Goal: Task Accomplishment & Management: Manage account settings

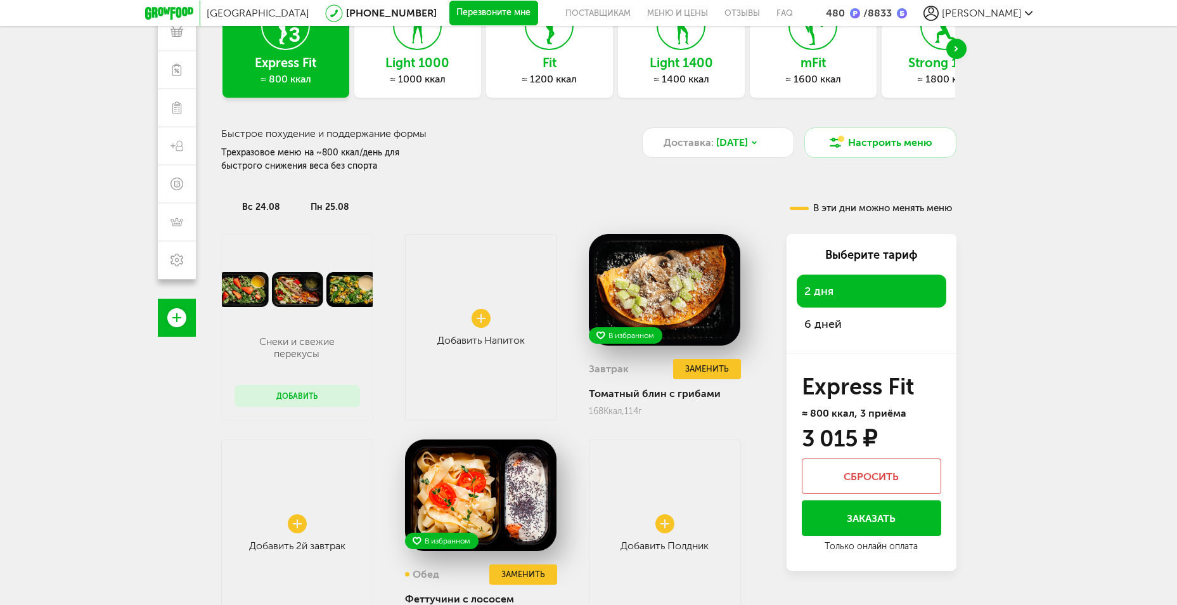
click at [247, 208] on span "вс 24.08" at bounding box center [261, 207] width 38 height 11
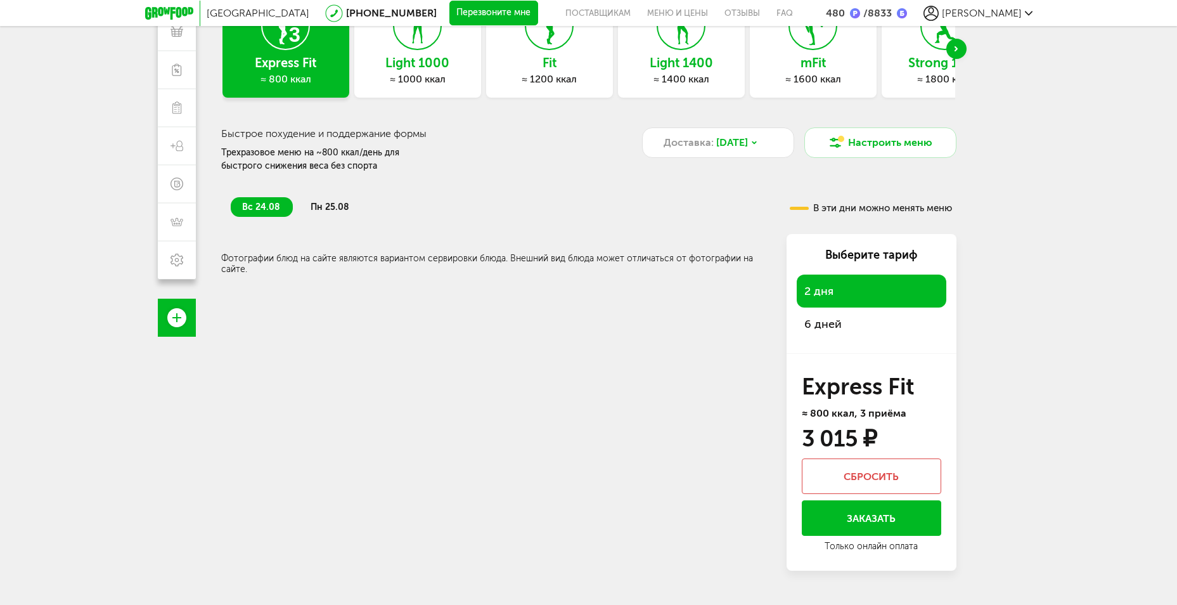
click at [337, 193] on div "вс 24.08 пн 25.08" at bounding box center [484, 201] width 526 height 32
click at [340, 206] on span "пн 25.08" at bounding box center [330, 207] width 39 height 11
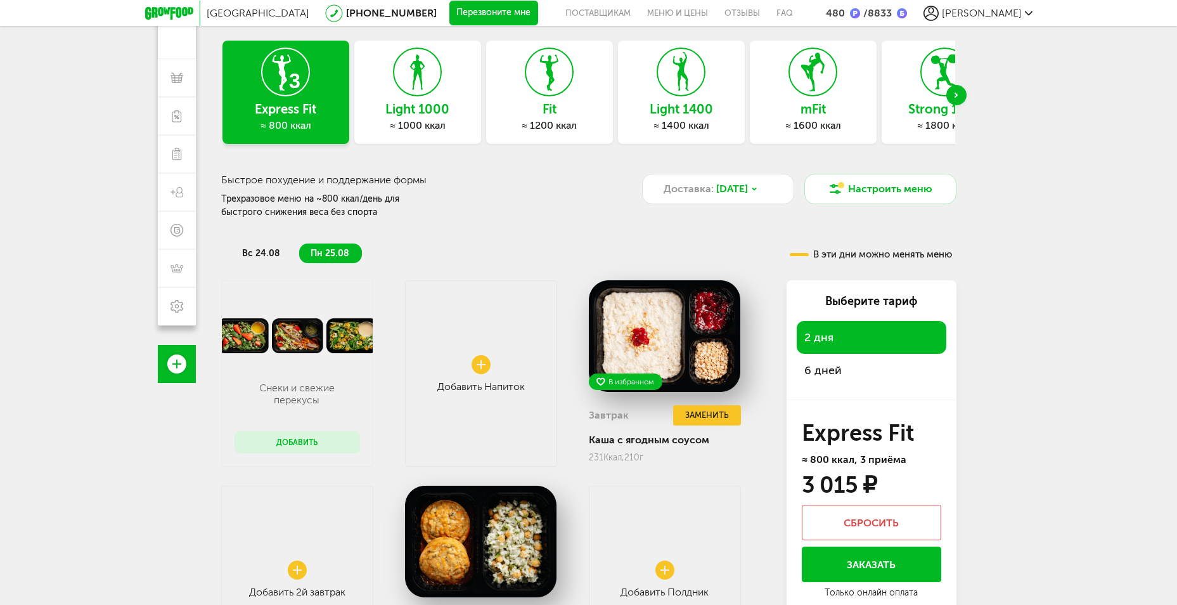
scroll to position [58, 0]
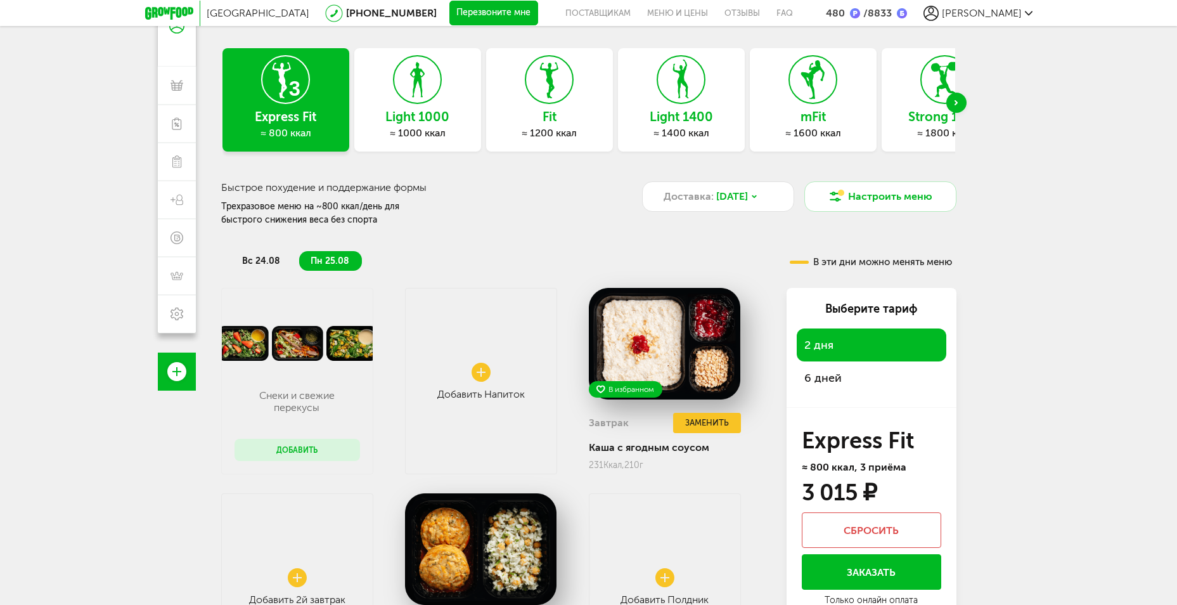
click at [829, 373] on span "6 дней" at bounding box center [823, 378] width 37 height 14
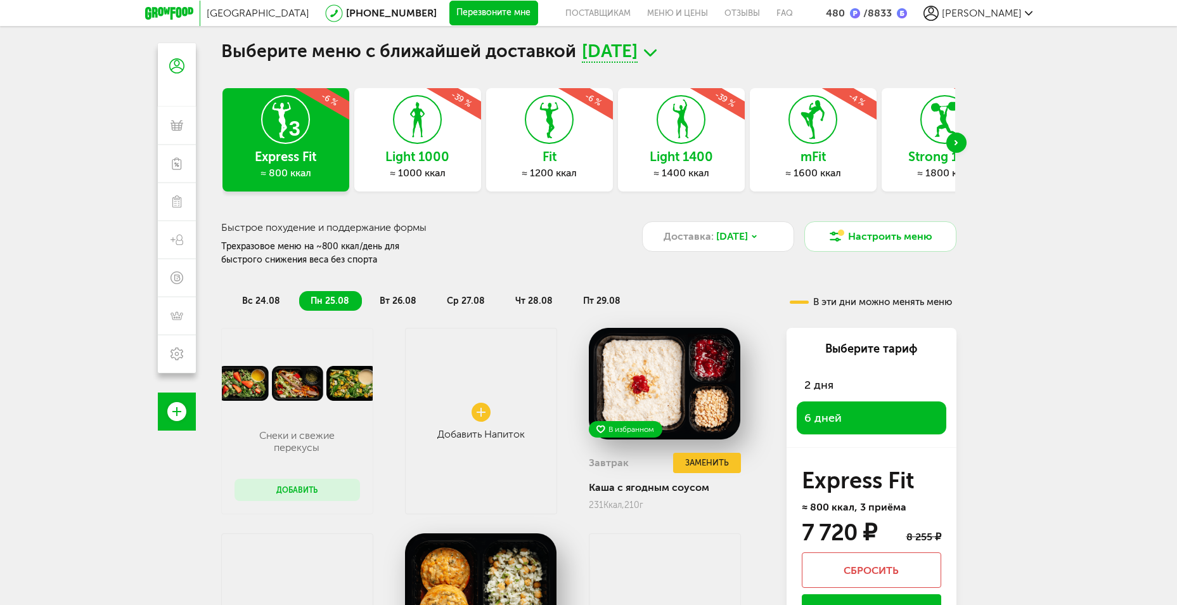
scroll to position [0, 0]
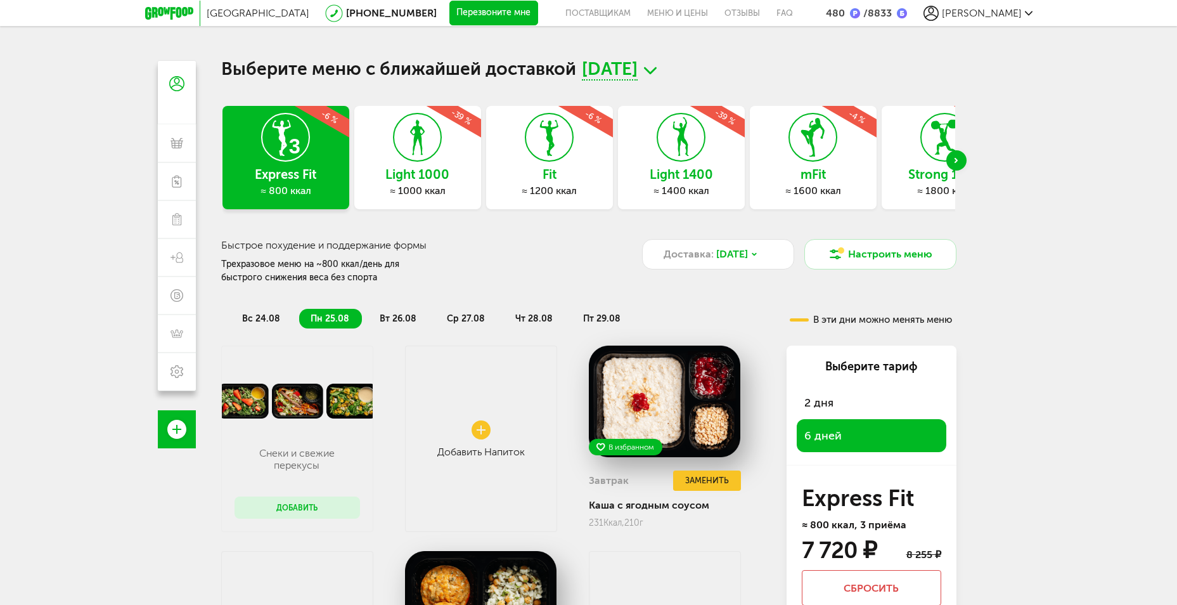
click at [389, 316] on span "вт 26.08" at bounding box center [398, 318] width 37 height 11
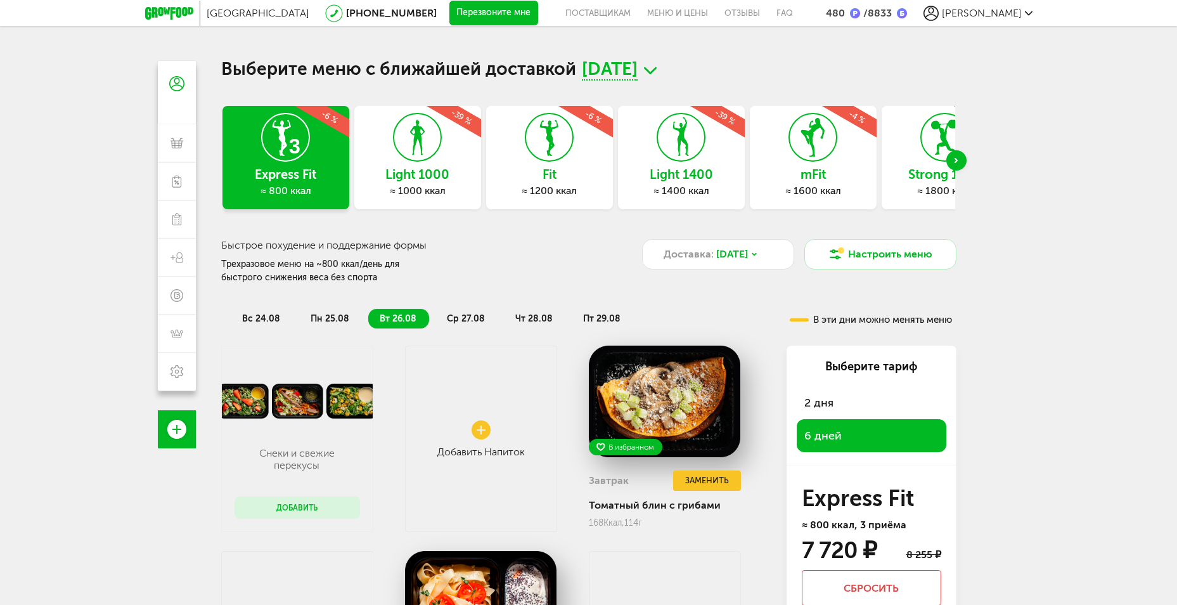
click at [460, 315] on span "ср 27.08" at bounding box center [466, 318] width 38 height 11
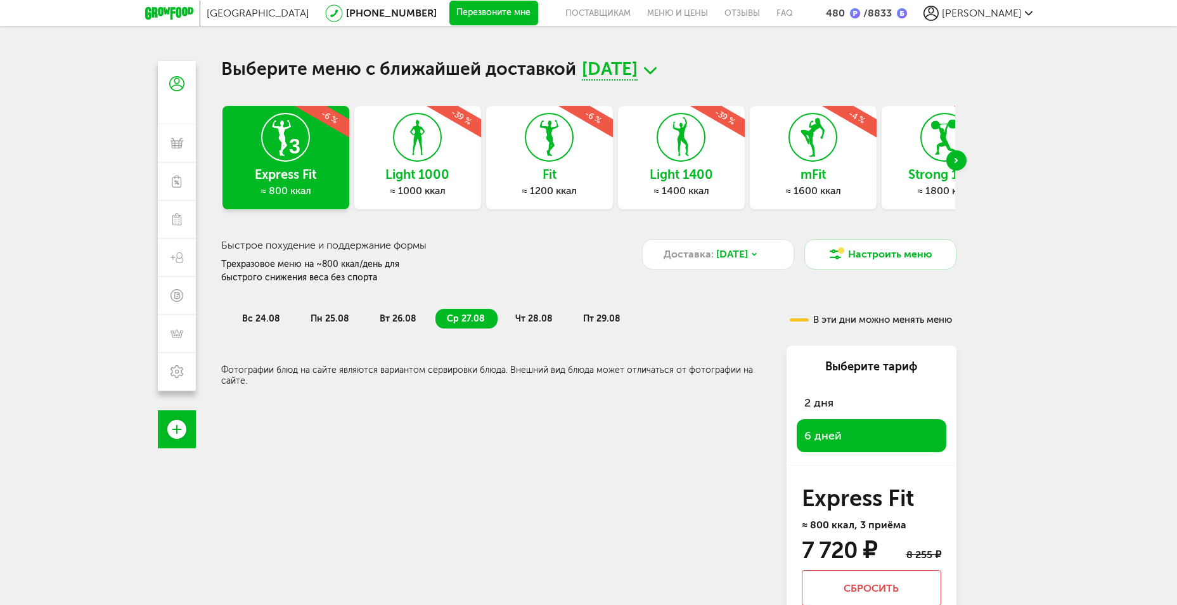
drag, startPoint x: 537, startPoint y: 316, endPoint x: 592, endPoint y: 317, distance: 54.5
click at [538, 316] on span "чт 28.08" at bounding box center [533, 318] width 37 height 11
drag, startPoint x: 607, startPoint y: 316, endPoint x: 623, endPoint y: 318, distance: 16.0
click at [607, 316] on span "пт 29.08" at bounding box center [601, 318] width 37 height 11
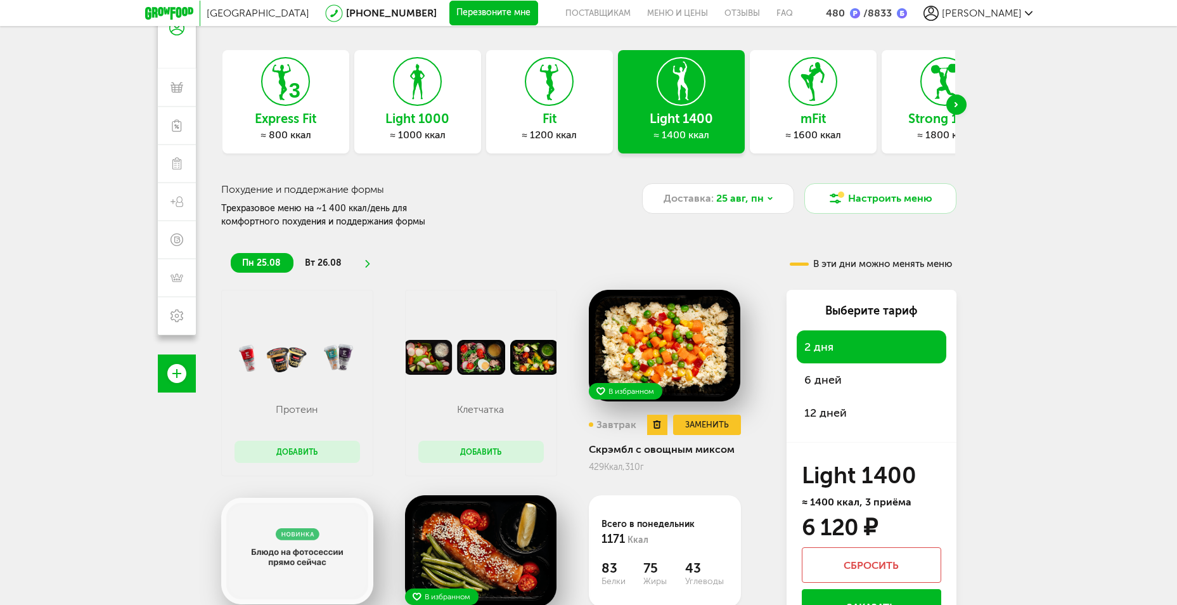
scroll to position [169, 0]
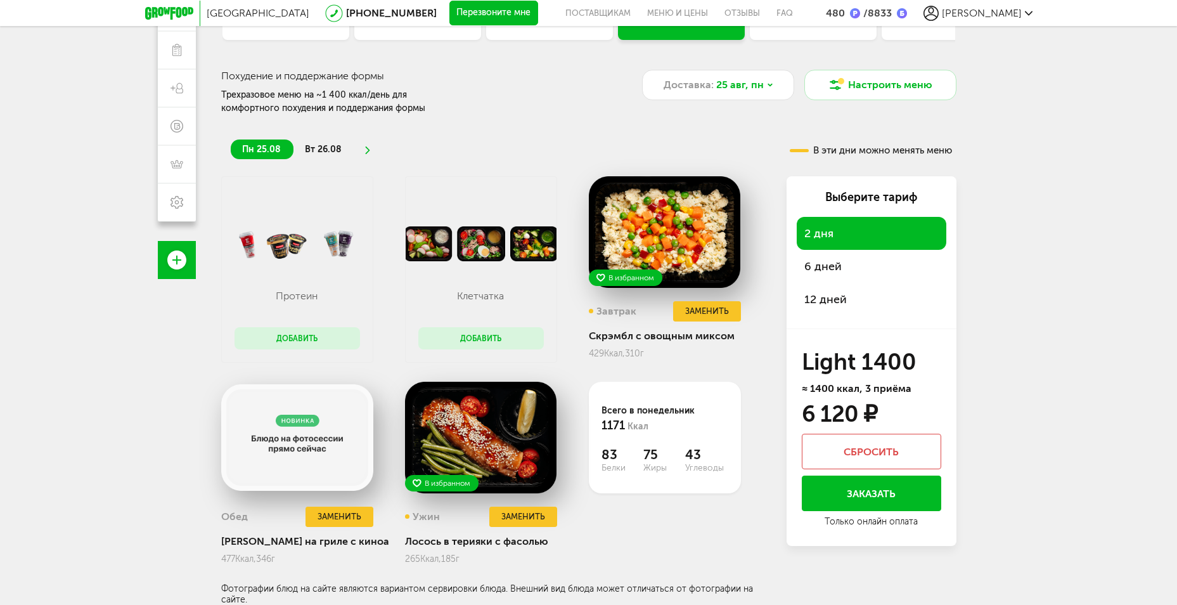
click at [834, 262] on span "6 дней" at bounding box center [823, 266] width 37 height 14
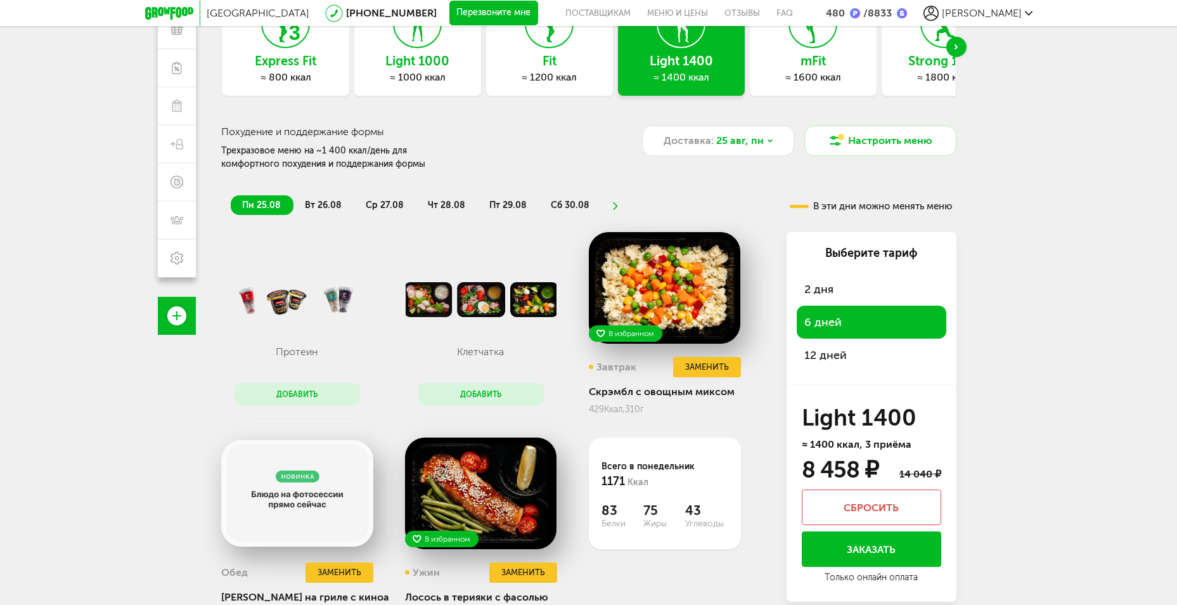
scroll to position [0, 0]
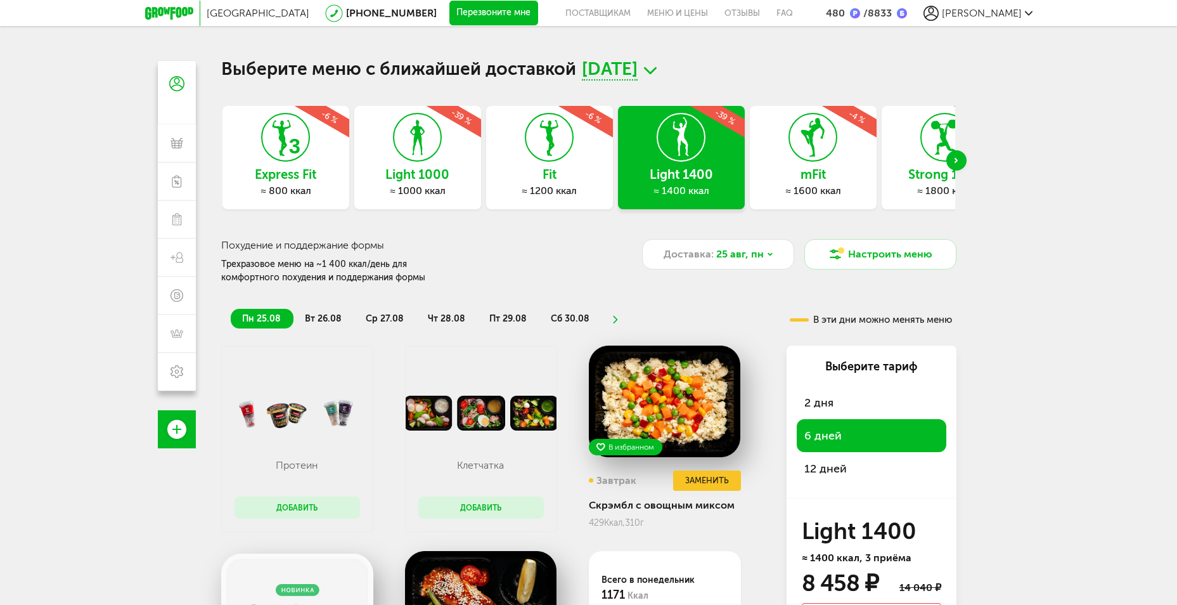
click at [299, 161] on icon at bounding box center [285, 137] width 46 height 48
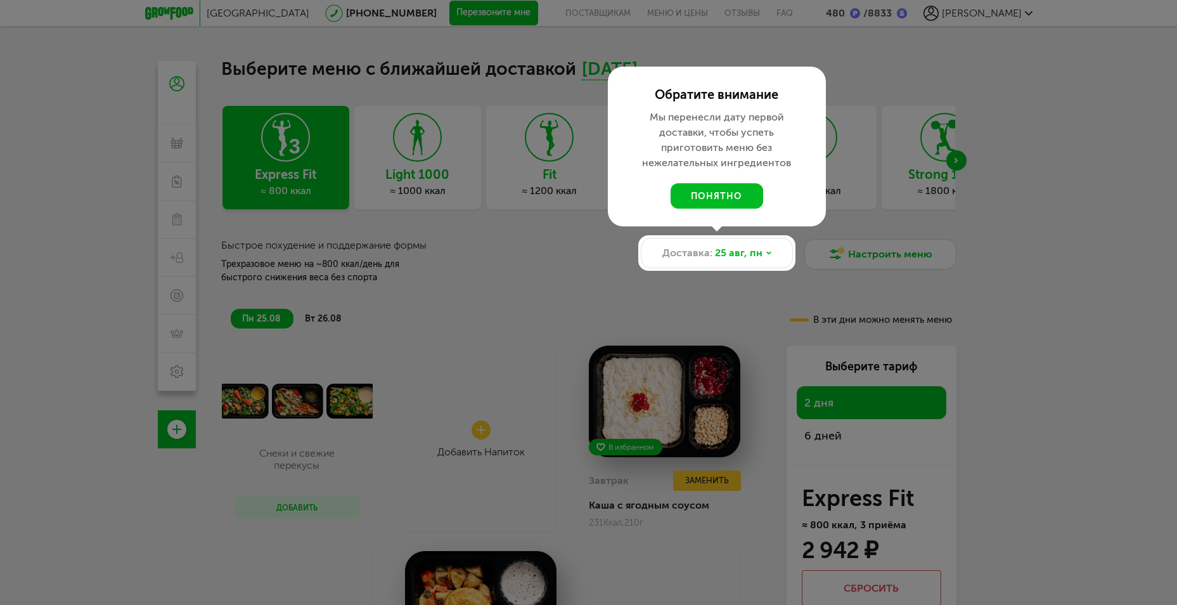
click at [723, 193] on button "понятно" at bounding box center [717, 195] width 93 height 25
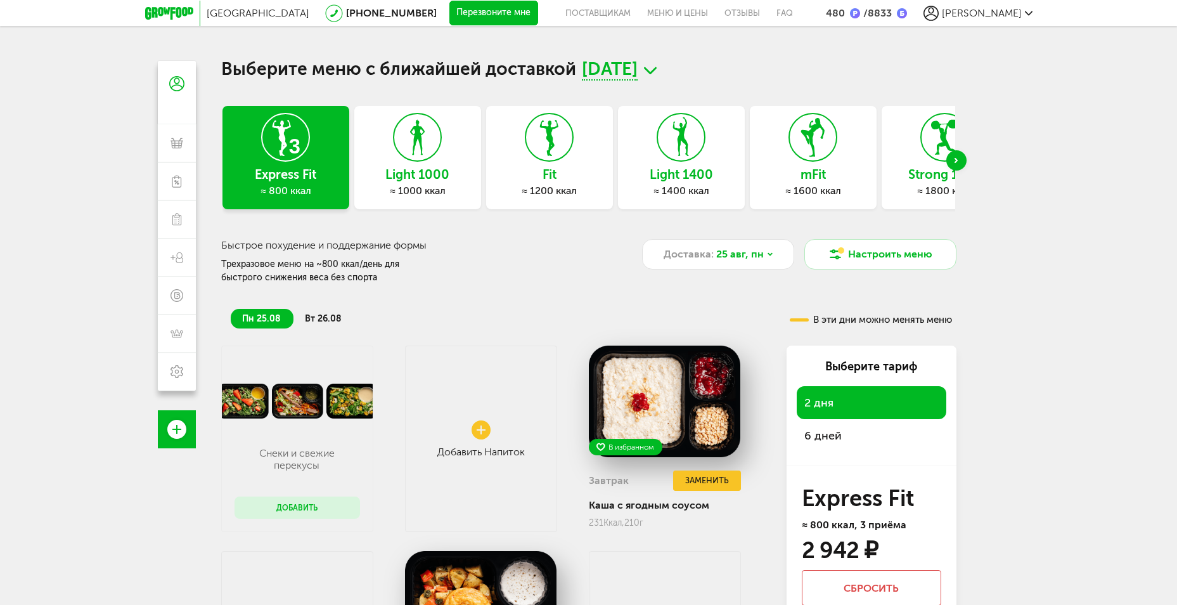
click at [820, 431] on span "6 дней" at bounding box center [823, 436] width 37 height 14
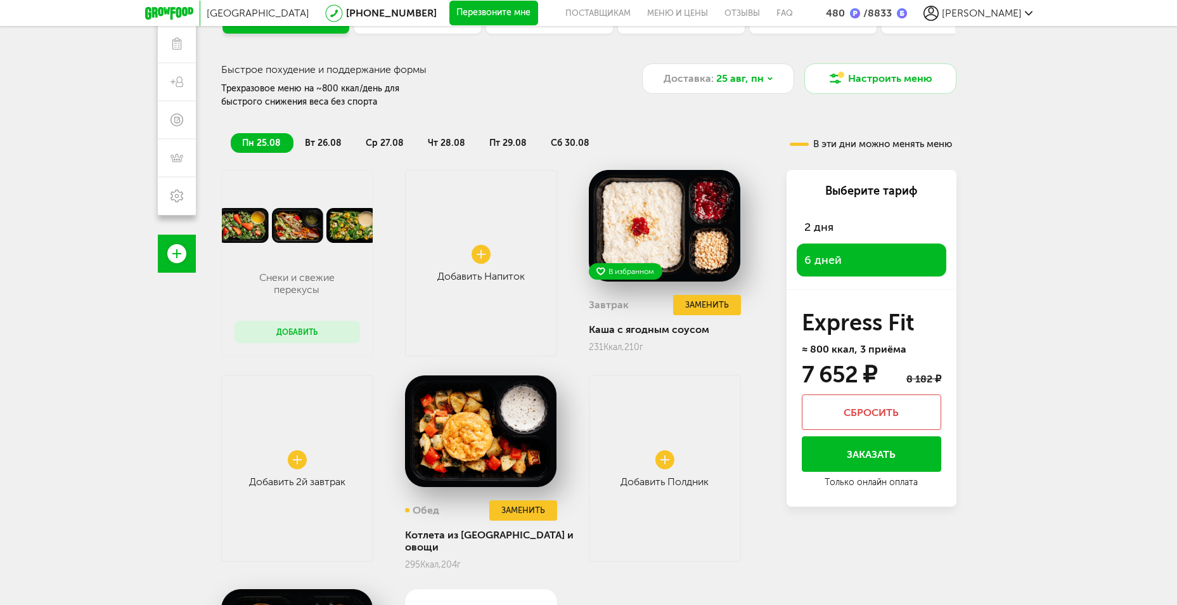
scroll to position [127, 0]
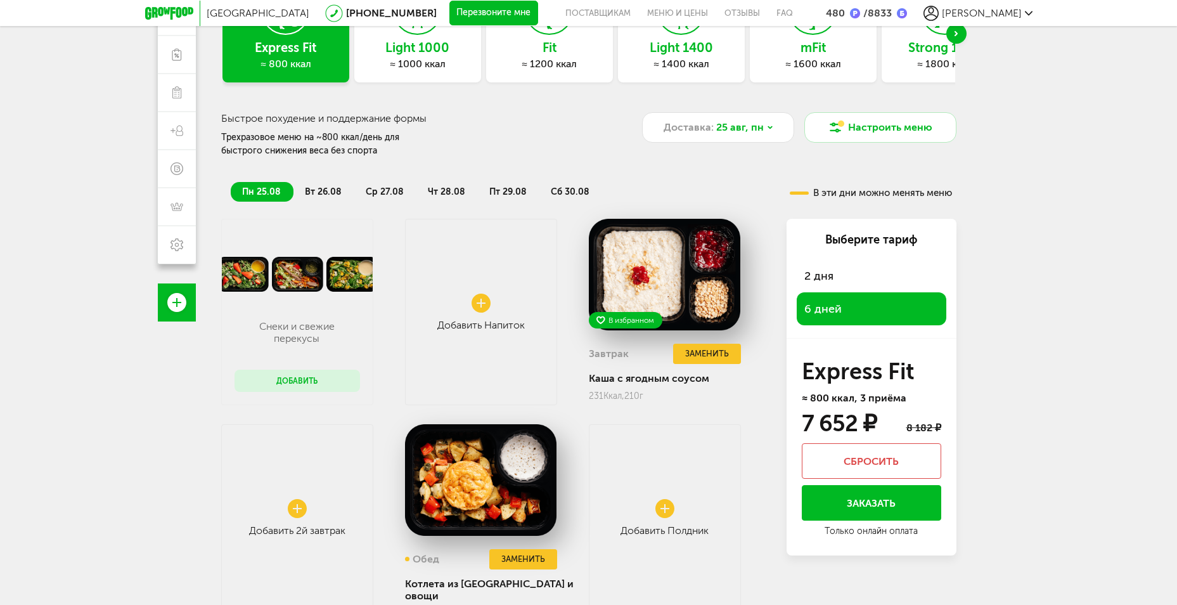
click at [341, 185] on li "вт 26.08" at bounding box center [324, 192] width 61 height 20
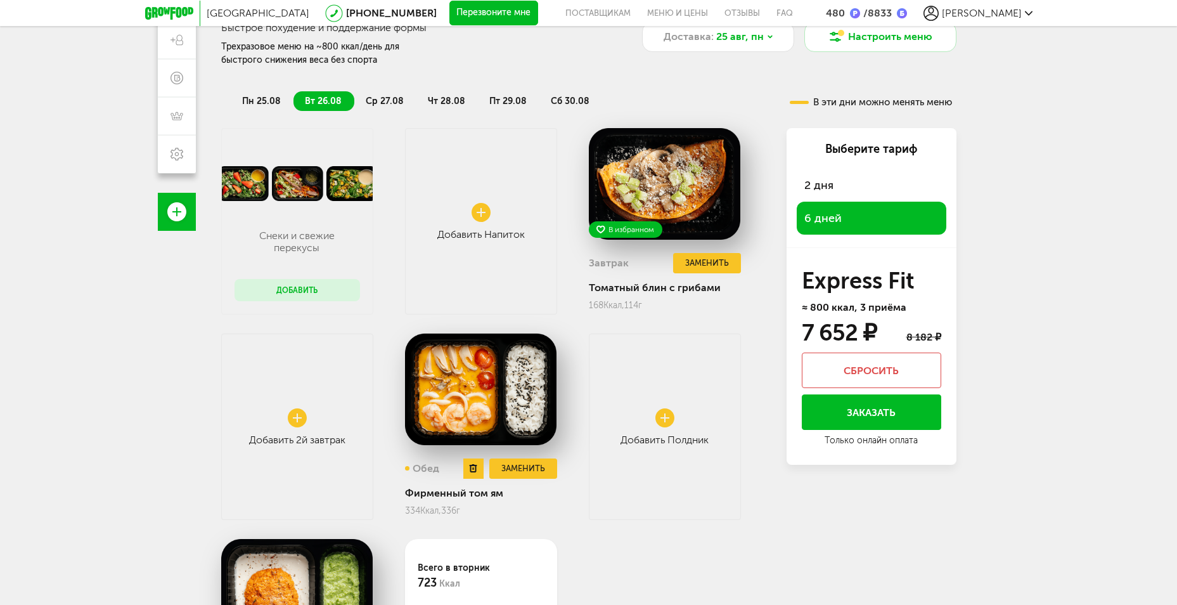
scroll to position [58, 0]
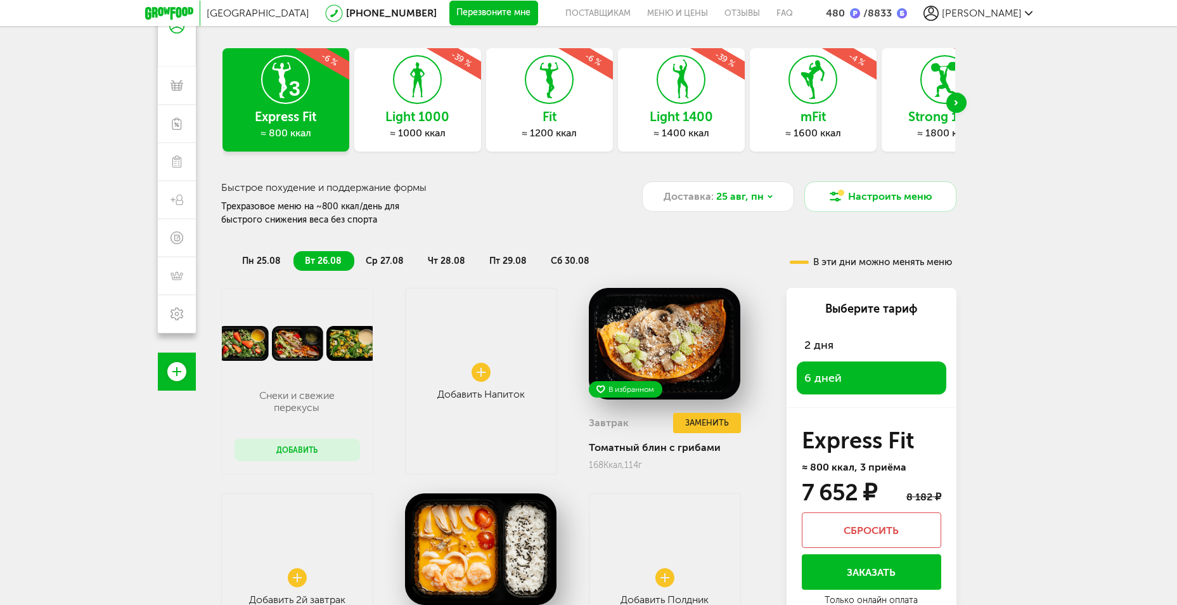
click at [394, 261] on span "ср 27.08" at bounding box center [385, 261] width 38 height 11
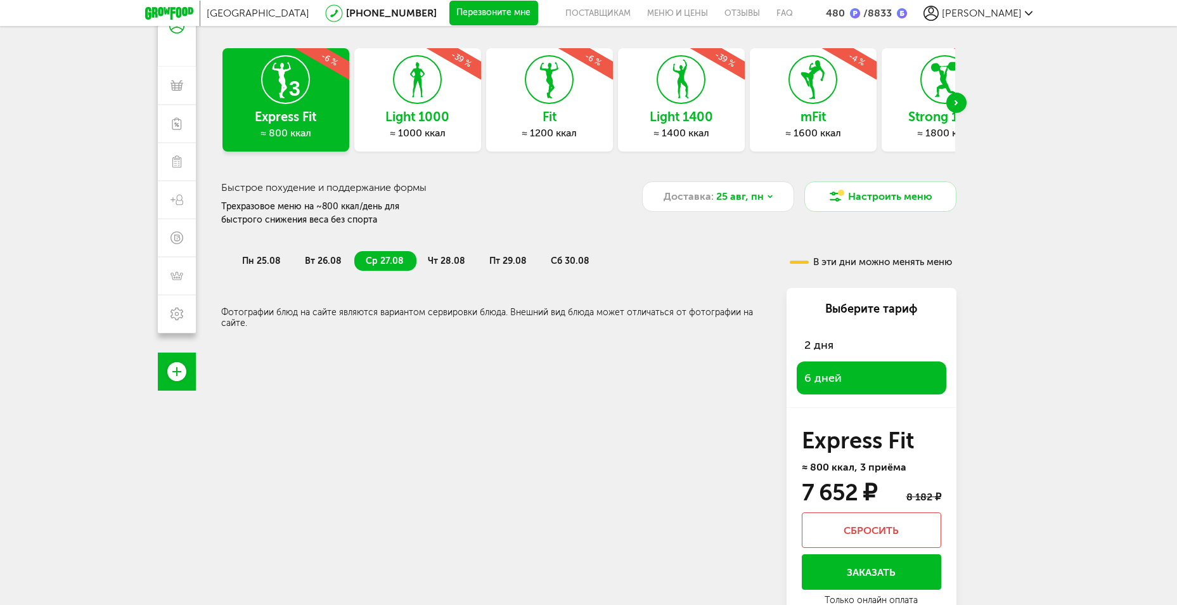
click at [450, 261] on span "чт 28.08" at bounding box center [446, 261] width 37 height 11
click at [500, 261] on span "пт 29.08" at bounding box center [507, 261] width 37 height 11
click at [528, 261] on li "пт 29.08" at bounding box center [509, 261] width 62 height 20
click at [569, 260] on span "сб 30.08" at bounding box center [570, 261] width 39 height 11
click at [262, 257] on span "пн 25.08" at bounding box center [261, 261] width 39 height 11
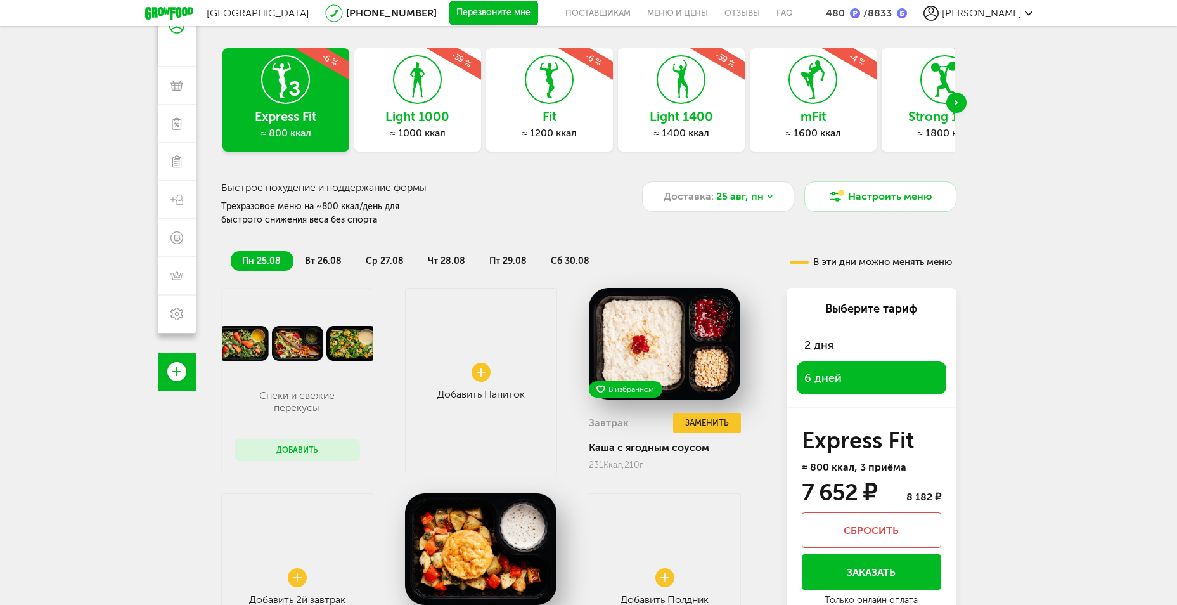
click at [321, 257] on span "вт 26.08" at bounding box center [323, 261] width 37 height 11
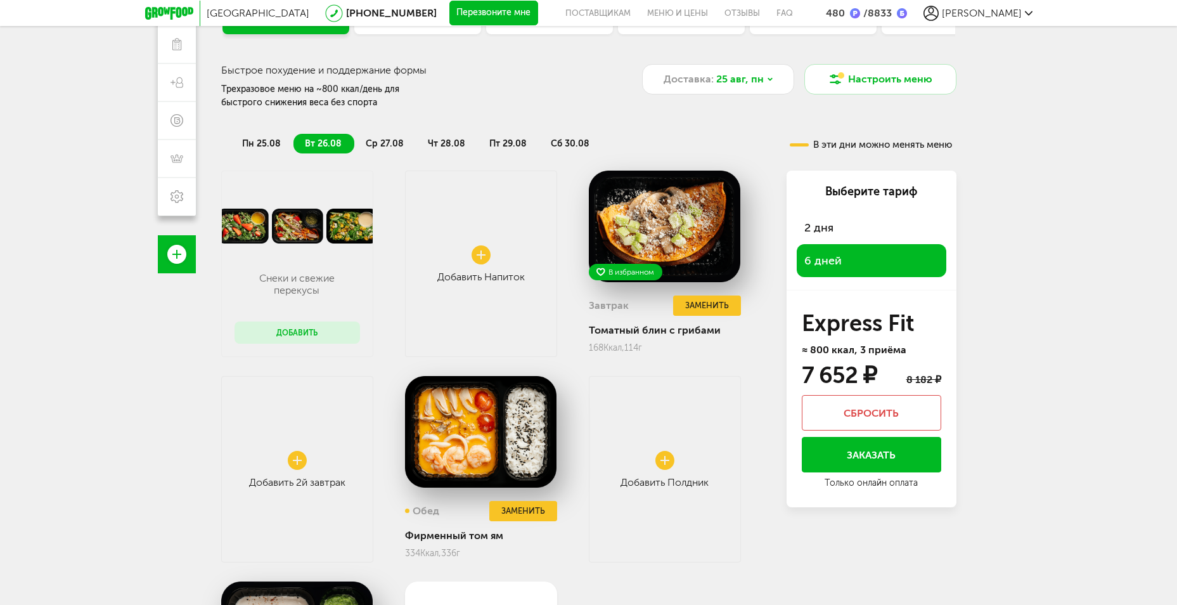
scroll to position [121, 0]
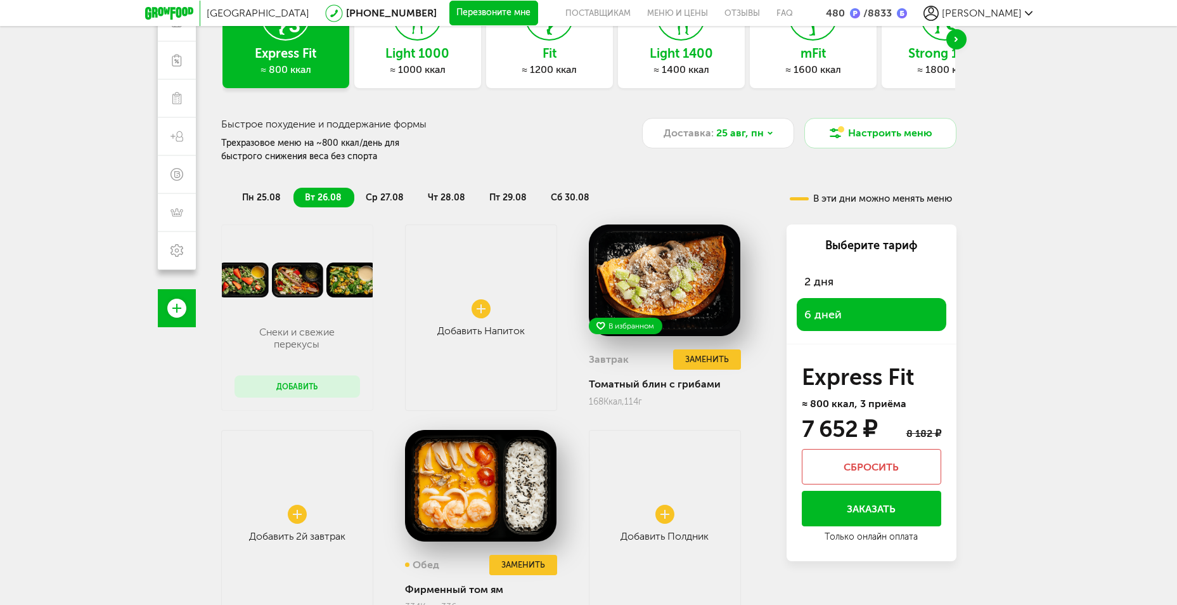
click at [269, 194] on span "пн 25.08" at bounding box center [261, 197] width 39 height 11
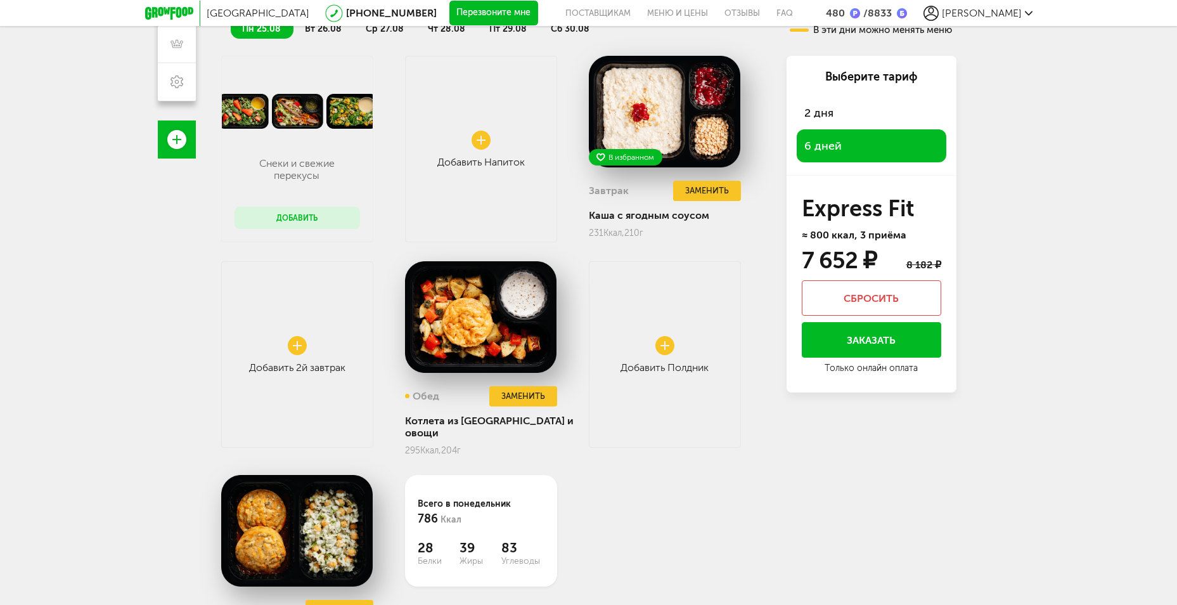
scroll to position [375, 0]
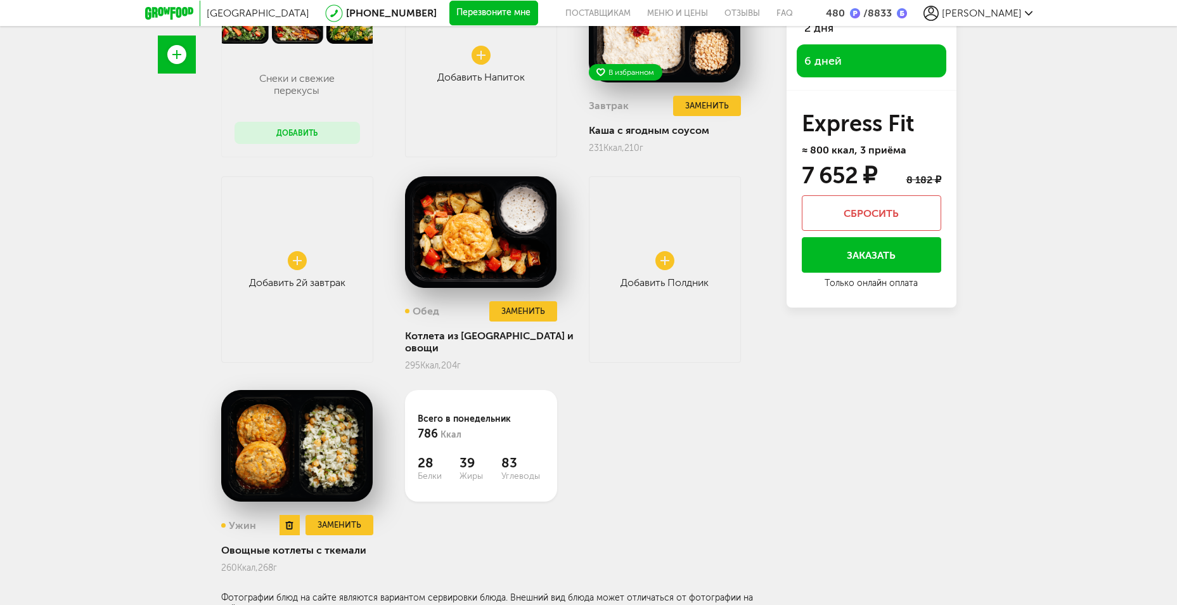
click at [272, 428] on img at bounding box center [297, 446] width 152 height 112
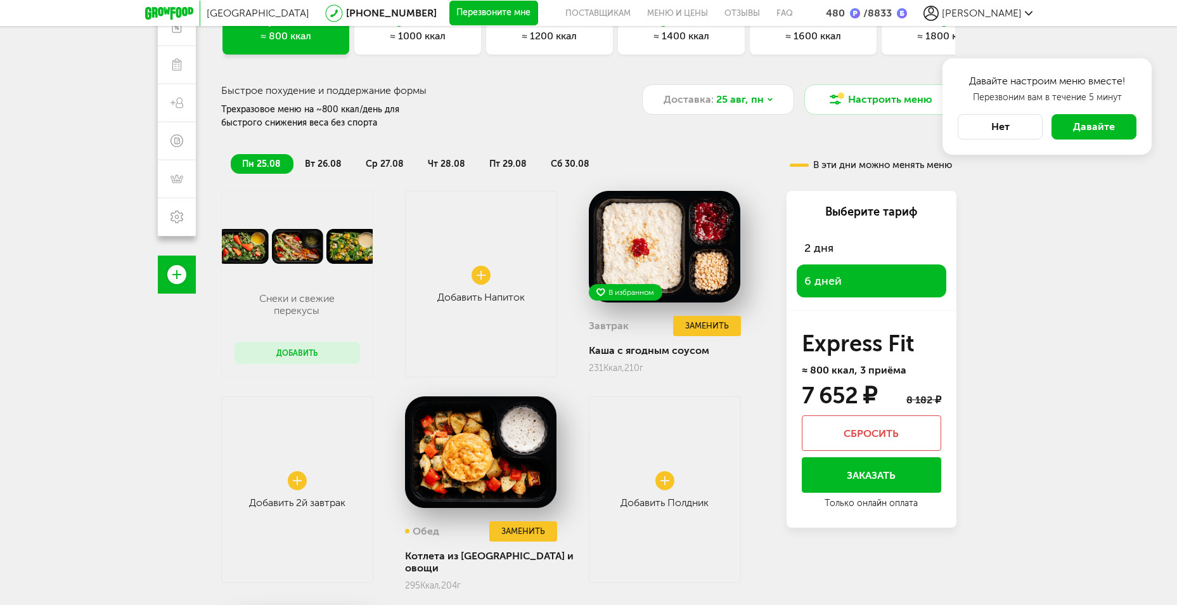
scroll to position [0, 0]
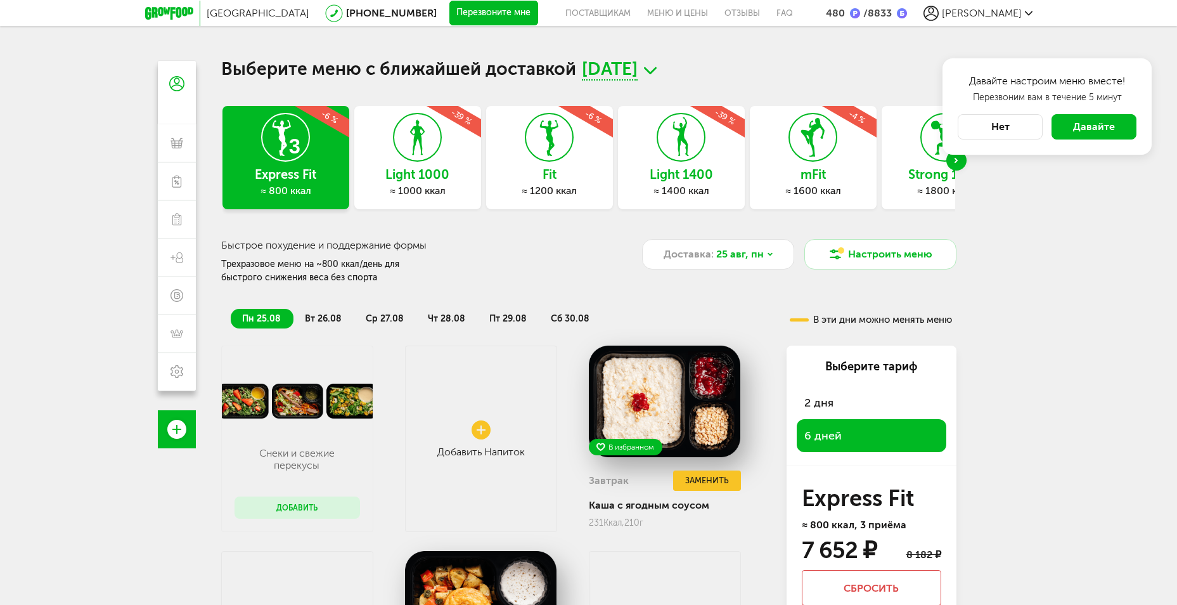
click at [1013, 130] on button "Нет" at bounding box center [1000, 126] width 85 height 25
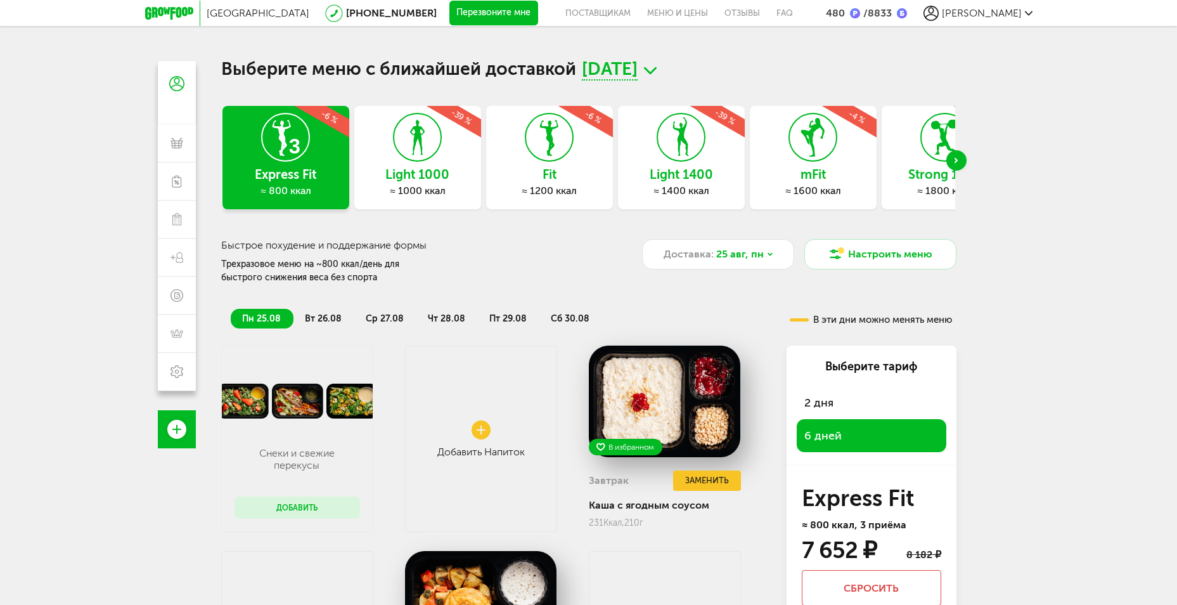
click at [1001, 13] on span "[PERSON_NAME]" at bounding box center [982, 13] width 80 height 12
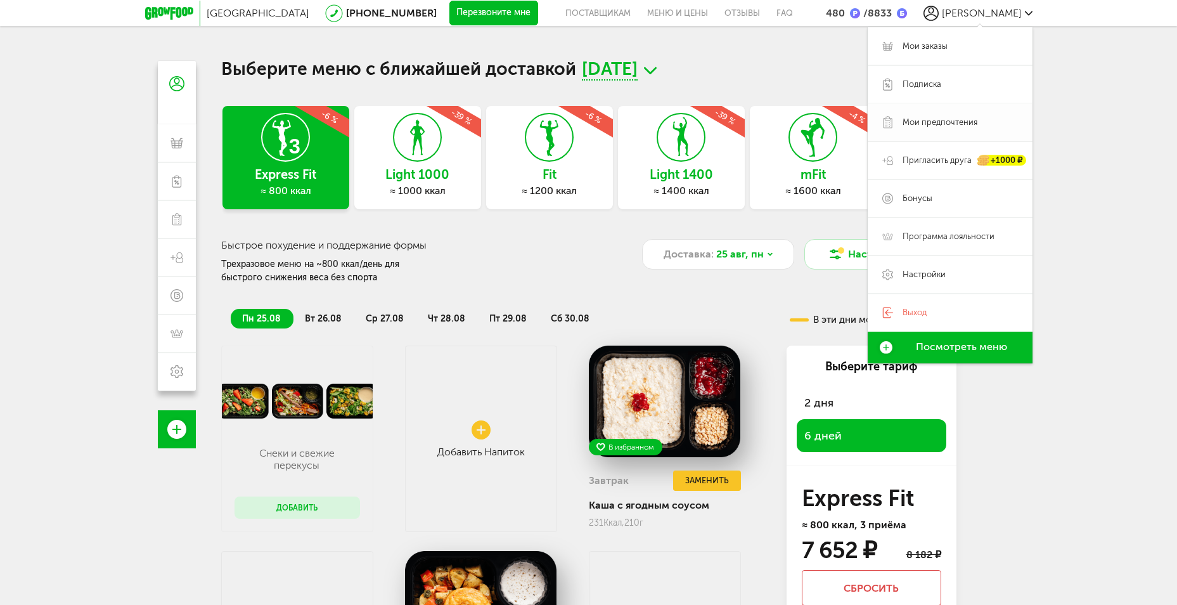
click at [978, 115] on link "Мои предпочтения" at bounding box center [950, 122] width 165 height 38
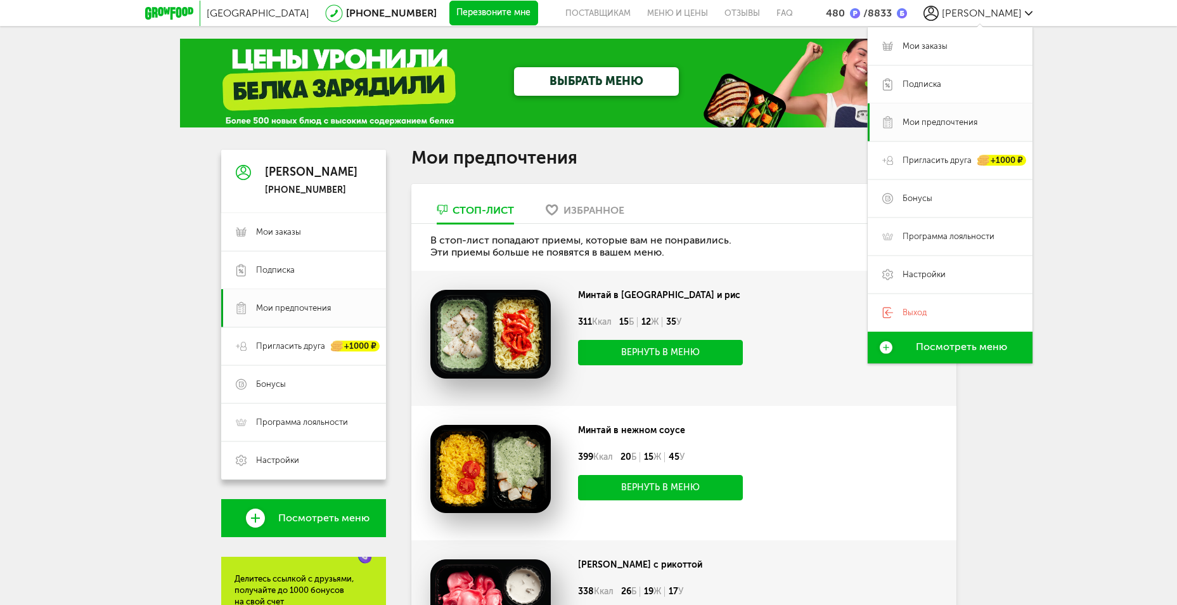
drag, startPoint x: 1108, startPoint y: 483, endPoint x: 1101, endPoint y: 482, distance: 7.6
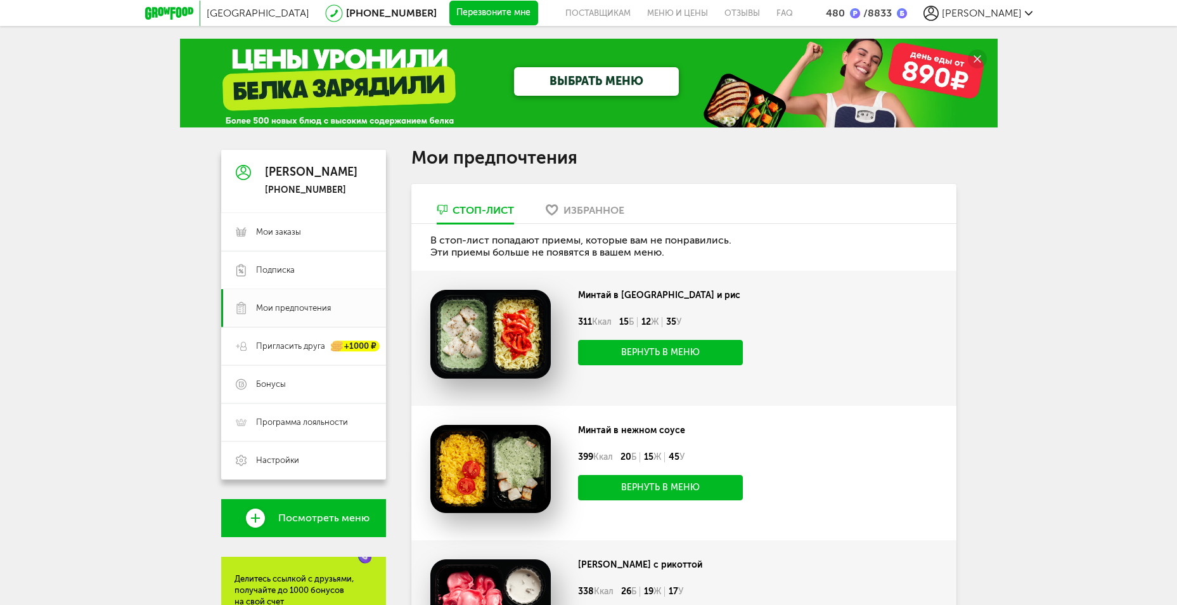
click at [593, 205] on div "Избранное" at bounding box center [594, 210] width 61 height 12
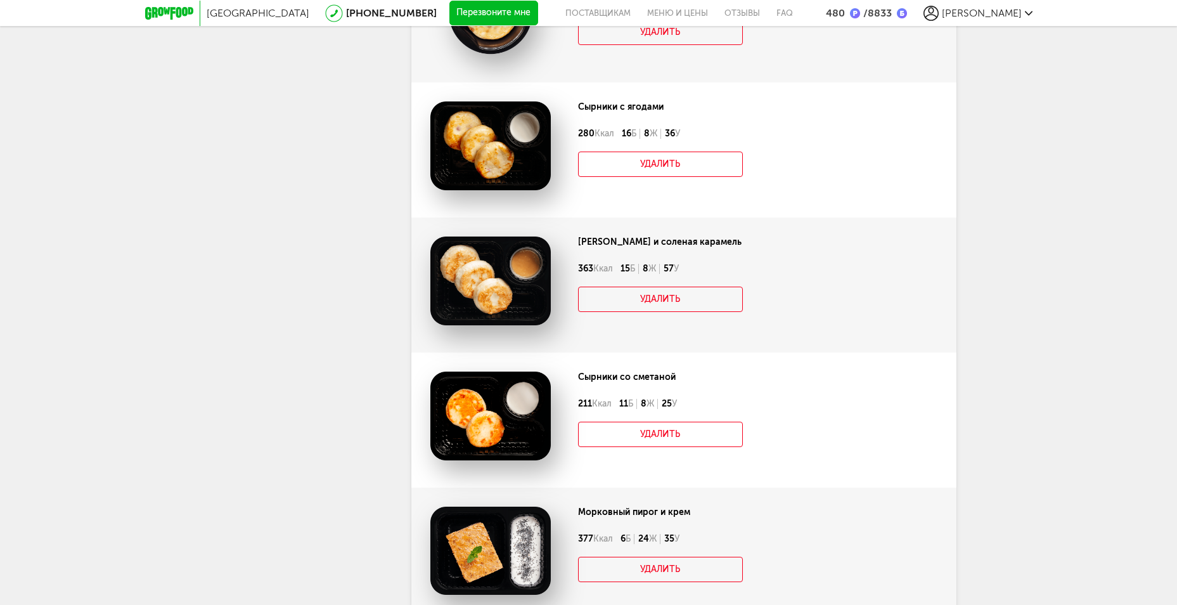
scroll to position [6773, 0]
